Goal: Register for event/course

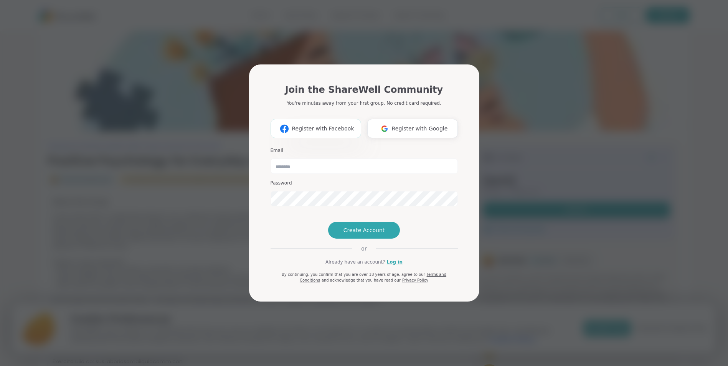
click at [331, 125] on span "Register with Facebook" at bounding box center [323, 129] width 62 height 8
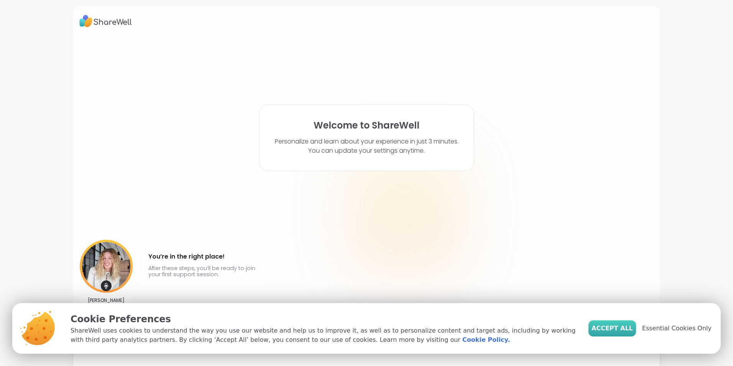
click at [619, 330] on span "Accept All" at bounding box center [612, 328] width 41 height 9
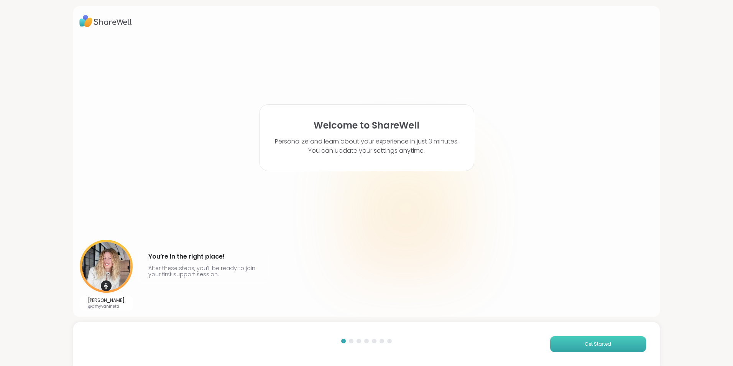
click at [569, 342] on button "Get Started" at bounding box center [598, 344] width 96 height 16
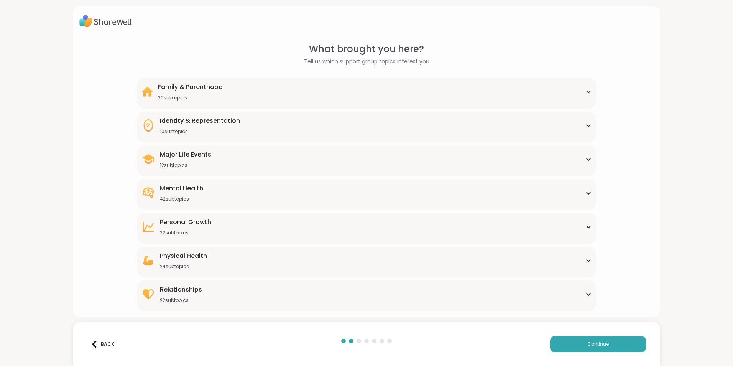
scroll to position [7, 0]
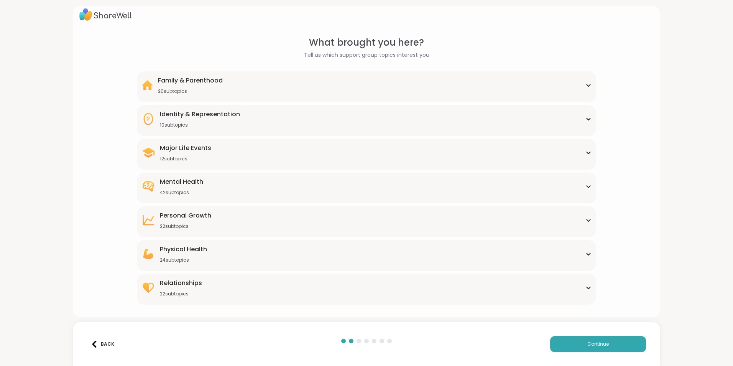
click at [359, 93] on div "Family & Parenthood 20 subtopics" at bounding box center [367, 85] width 450 height 18
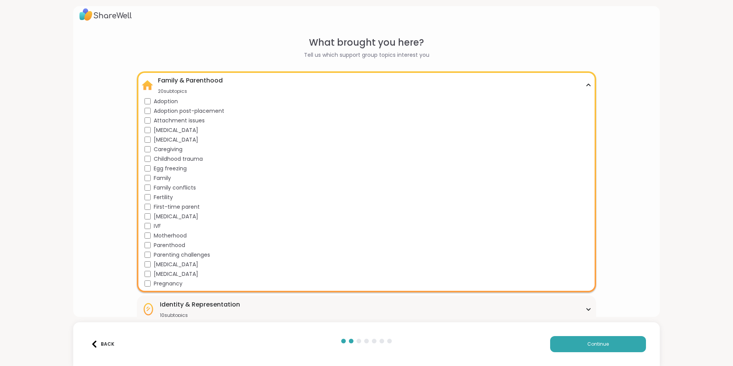
click at [508, 35] on div "What brought you here? Tell us which support group topics interest you Family &…" at bounding box center [366, 161] width 587 height 311
click at [586, 84] on icon at bounding box center [589, 85] width 6 height 4
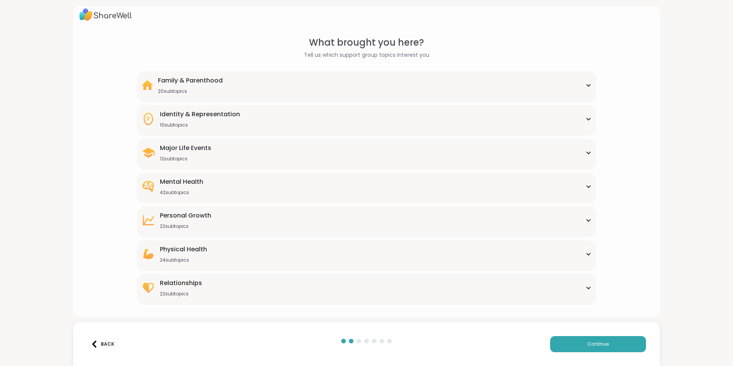
click at [252, 124] on div "Identity & Representation 10 subtopics" at bounding box center [367, 119] width 450 height 18
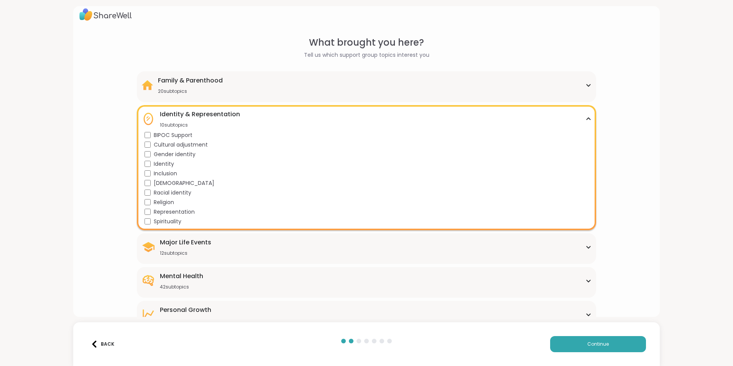
click at [585, 115] on div "Identity & Representation 10 subtopics" at bounding box center [367, 119] width 450 height 18
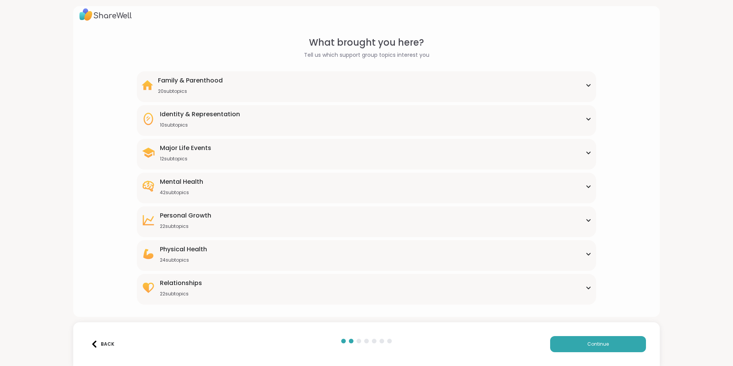
click at [212, 157] on div "Major Life Events 12 subtopics" at bounding box center [367, 152] width 450 height 18
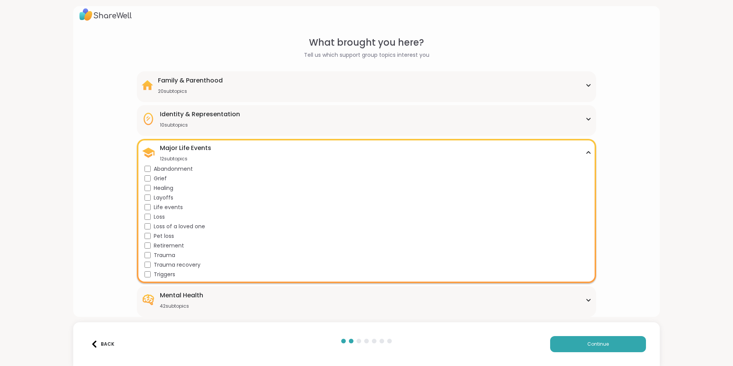
click at [583, 155] on div "Major Life Events 12 subtopics" at bounding box center [367, 152] width 450 height 18
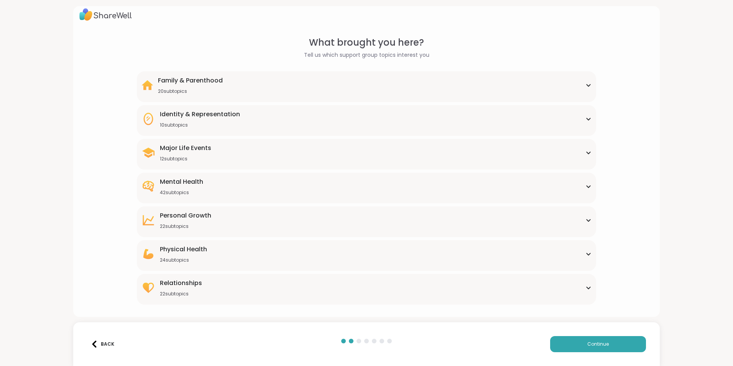
click at [179, 194] on div "42 subtopics" at bounding box center [181, 193] width 43 height 6
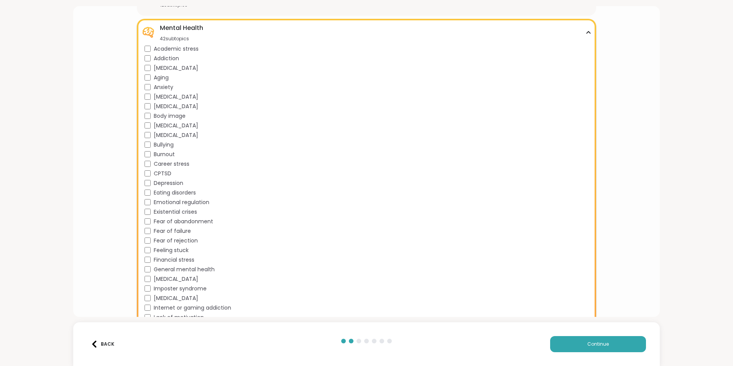
scroll to position [160, 0]
click at [586, 33] on icon at bounding box center [589, 33] width 6 height 4
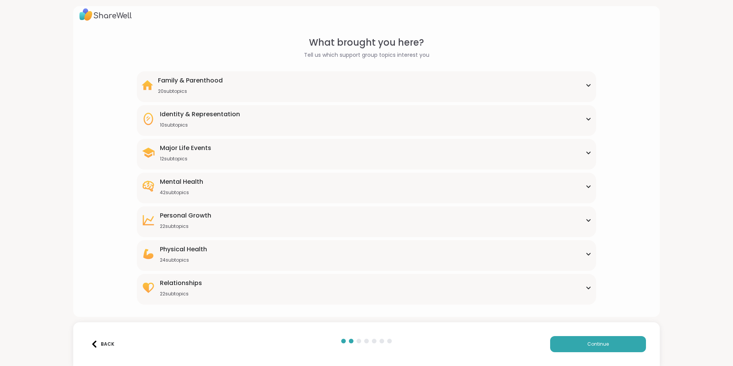
scroll to position [7, 0]
click at [185, 223] on div "22 subtopics" at bounding box center [185, 226] width 51 height 6
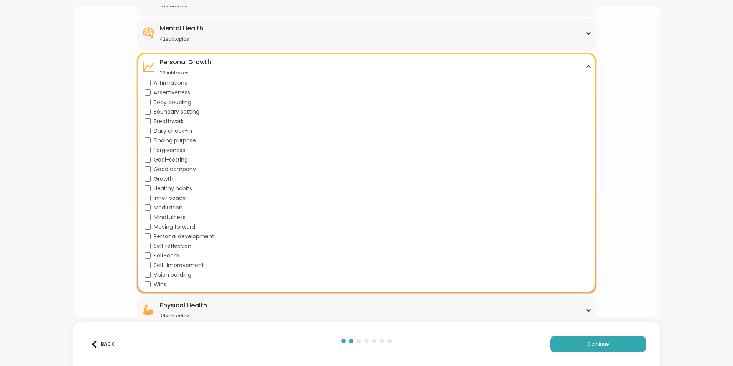
click at [586, 66] on icon at bounding box center [589, 67] width 6 height 4
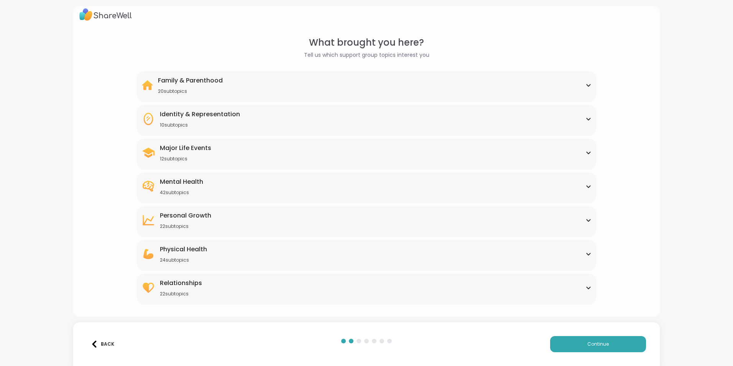
scroll to position [7, 0]
click at [162, 255] on div "Physical Health 24 subtopics" at bounding box center [183, 254] width 47 height 18
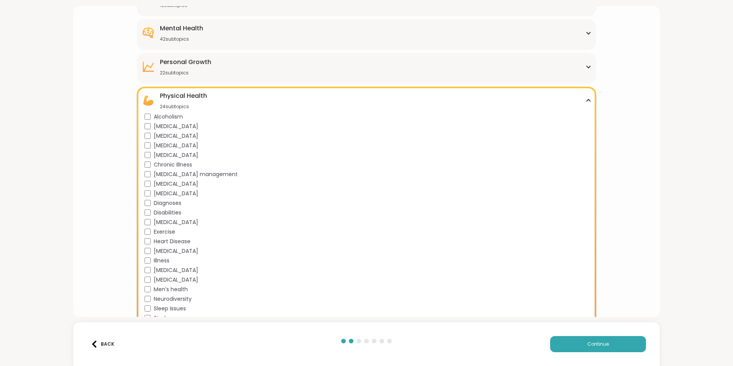
scroll to position [198, 0]
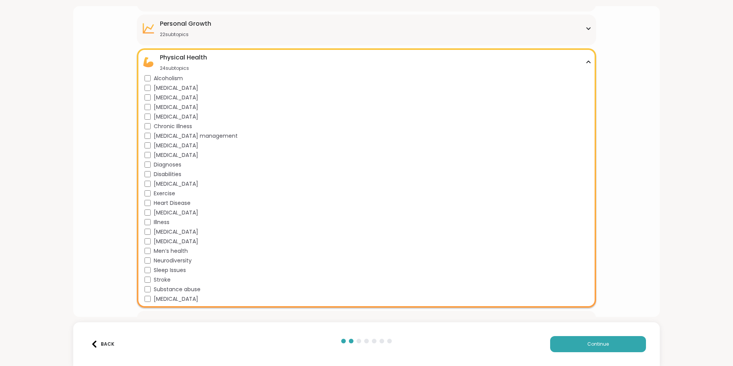
click at [587, 61] on icon at bounding box center [588, 62] width 3 height 2
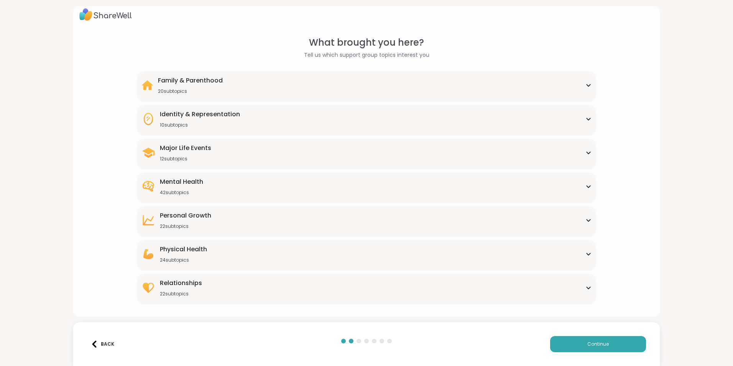
scroll to position [7, 0]
click at [178, 292] on div "22 subtopics" at bounding box center [181, 294] width 42 height 6
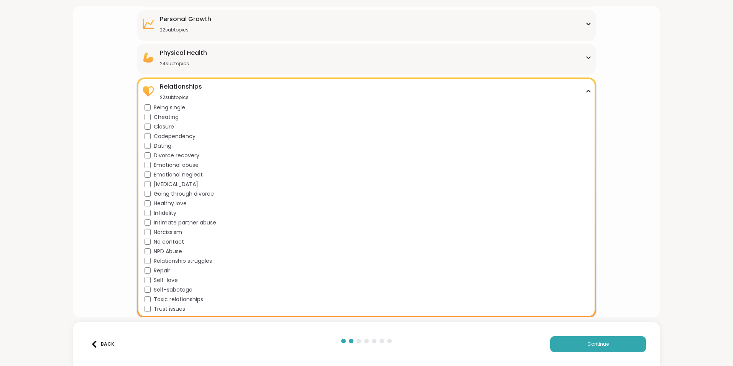
scroll to position [204, 0]
click at [586, 90] on icon at bounding box center [589, 91] width 6 height 4
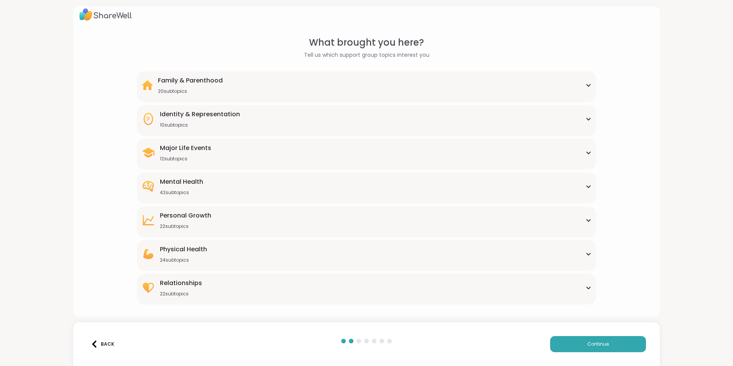
scroll to position [7, 0]
click at [590, 348] on button "Continue" at bounding box center [598, 344] width 96 height 16
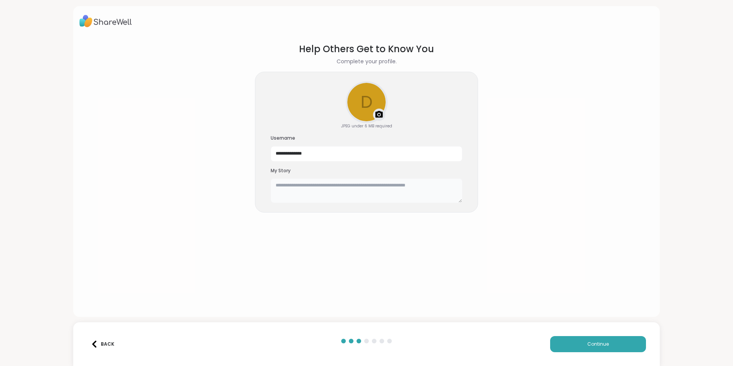
click at [292, 188] on textarea at bounding box center [367, 190] width 192 height 25
type textarea "**********"
click at [574, 341] on button "Continue" at bounding box center [598, 344] width 96 height 16
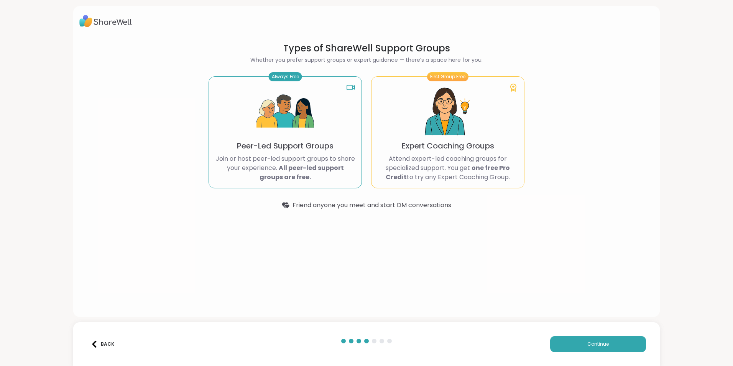
click at [310, 168] on b "All peer-led support groups are free." at bounding box center [302, 172] width 84 height 18
click at [288, 74] on div "Always Free" at bounding box center [285, 76] width 33 height 9
click at [595, 336] on div "Back Continue" at bounding box center [366, 344] width 587 height 44
click at [590, 343] on span "Continue" at bounding box center [598, 344] width 21 height 7
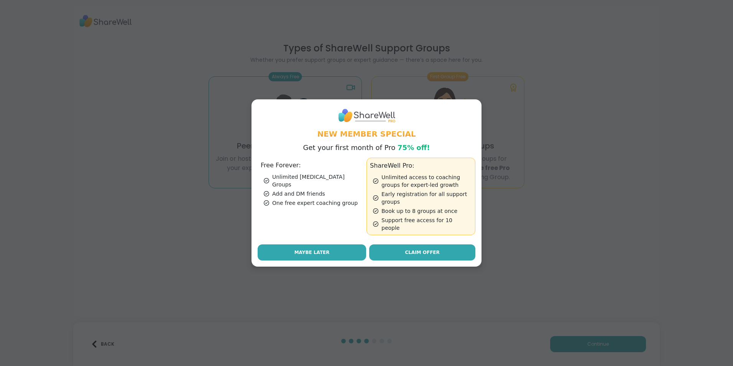
click at [325, 250] on button "Maybe Later" at bounding box center [312, 252] width 109 height 16
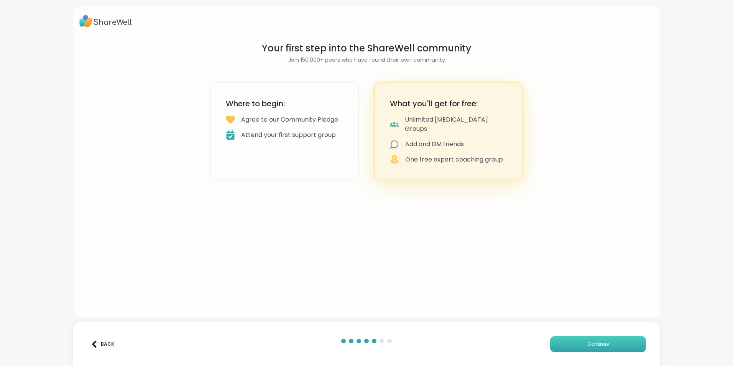
click at [573, 345] on button "Continue" at bounding box center [598, 344] width 96 height 16
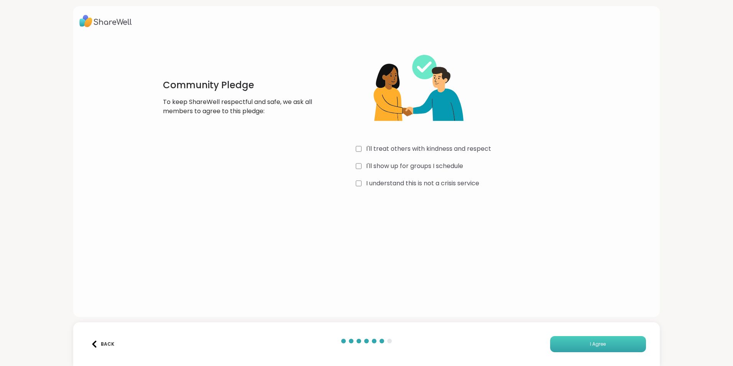
click at [590, 344] on span "I Agree" at bounding box center [598, 344] width 16 height 7
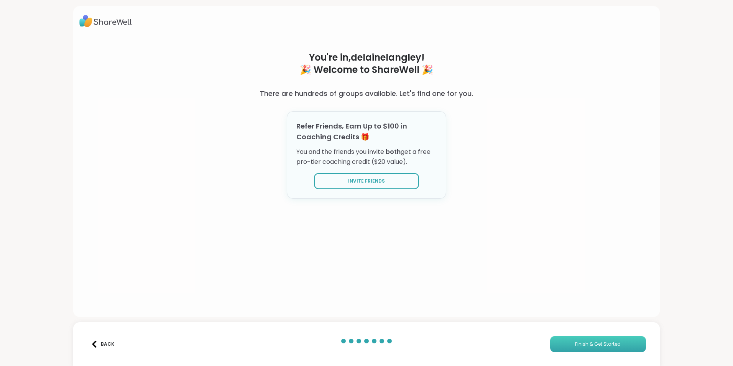
click at [582, 344] on span "Finish & Get Started" at bounding box center [598, 344] width 46 height 7
